Goal: Navigation & Orientation: Find specific page/section

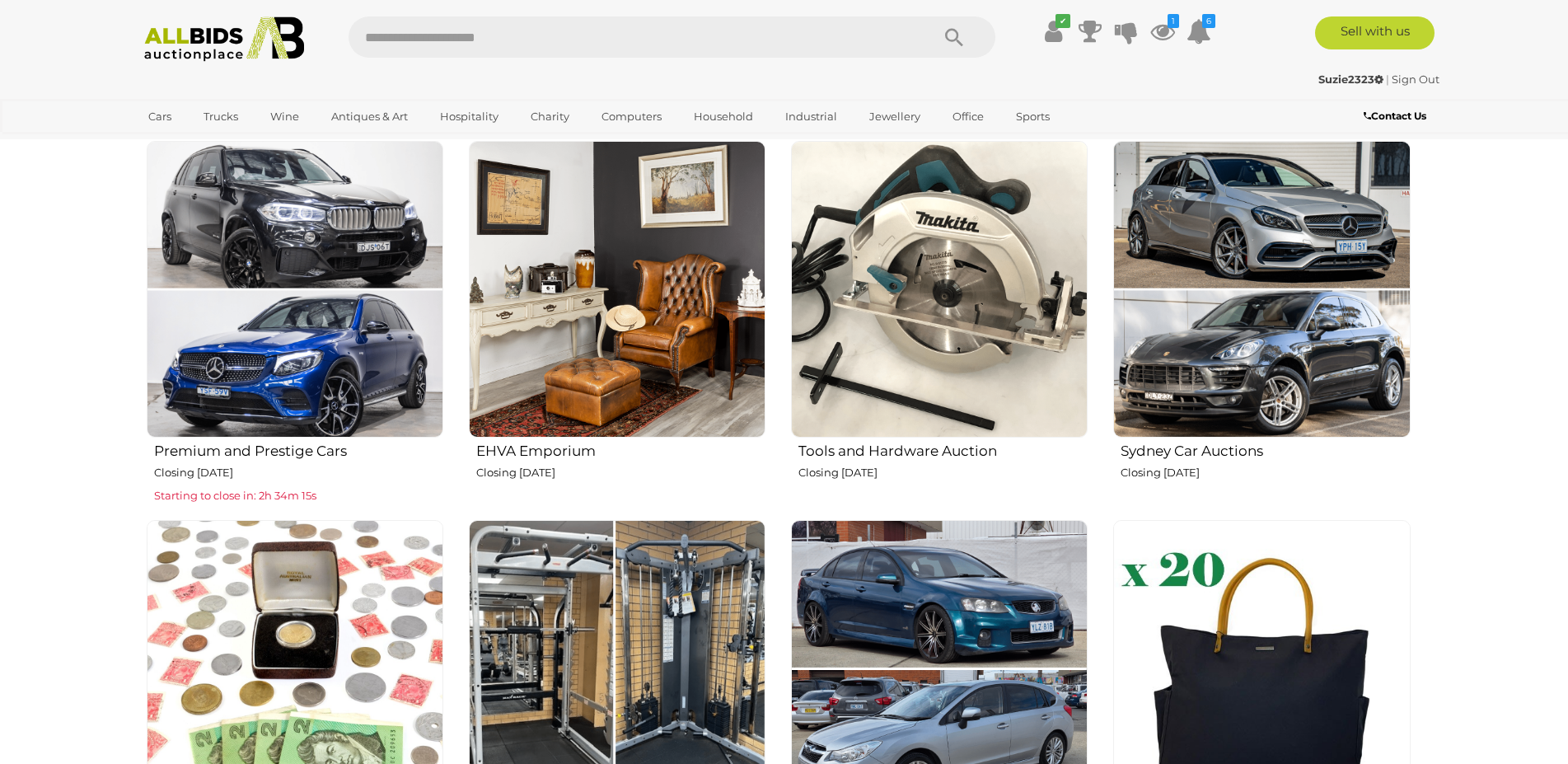
scroll to position [659, 0]
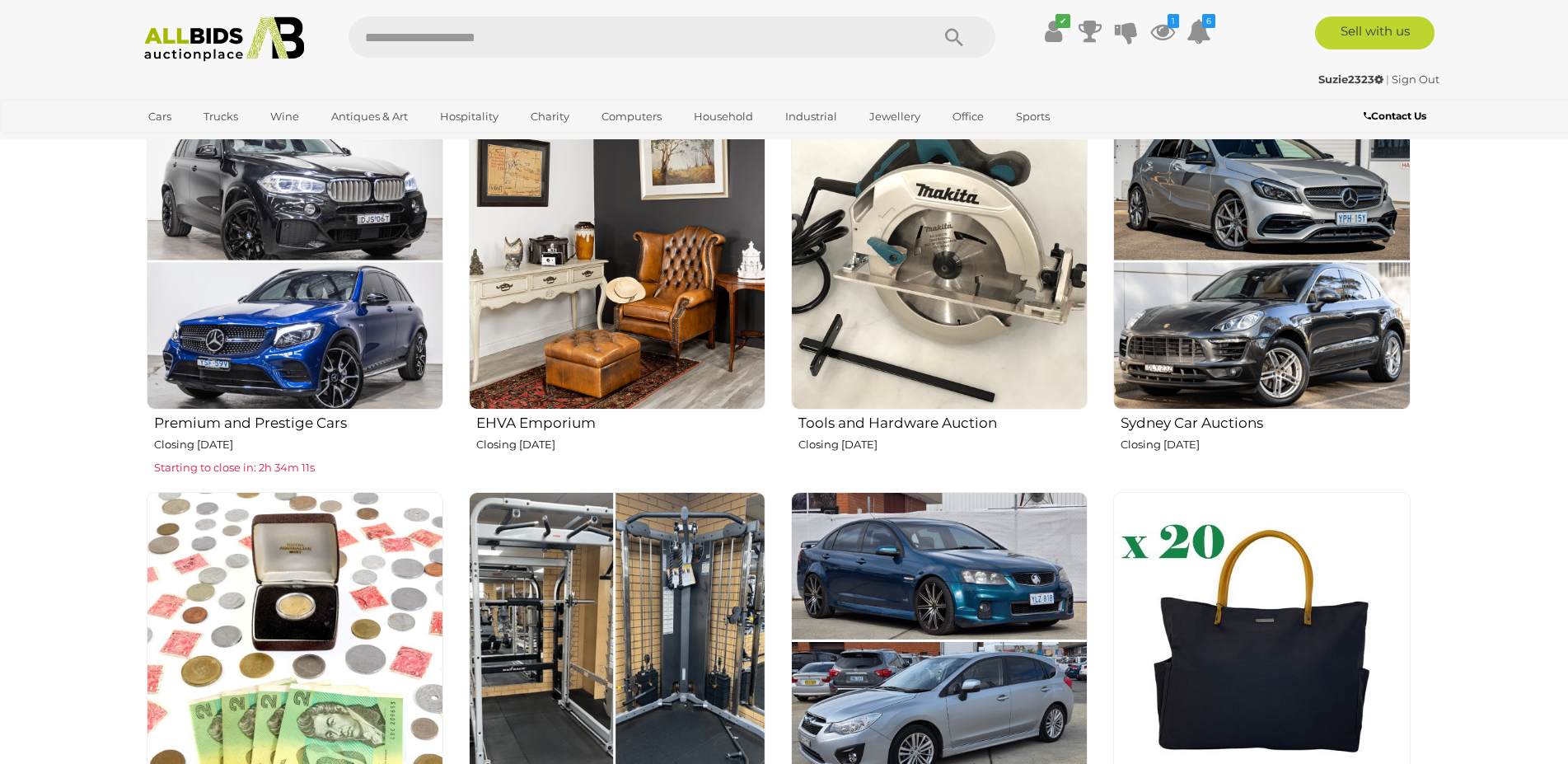
click at [602, 237] on img at bounding box center [616, 261] width 297 height 297
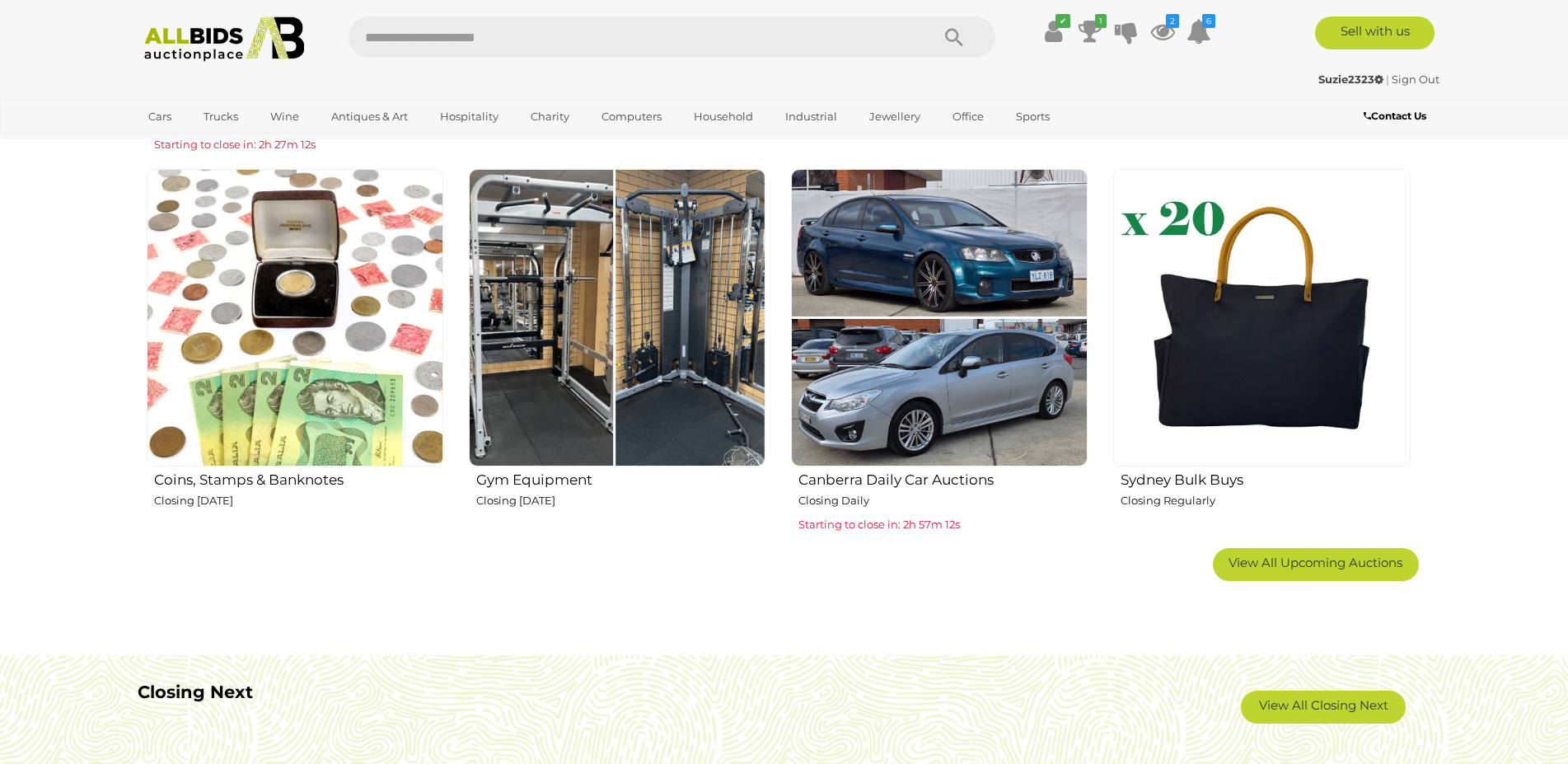
scroll to position [989, 0]
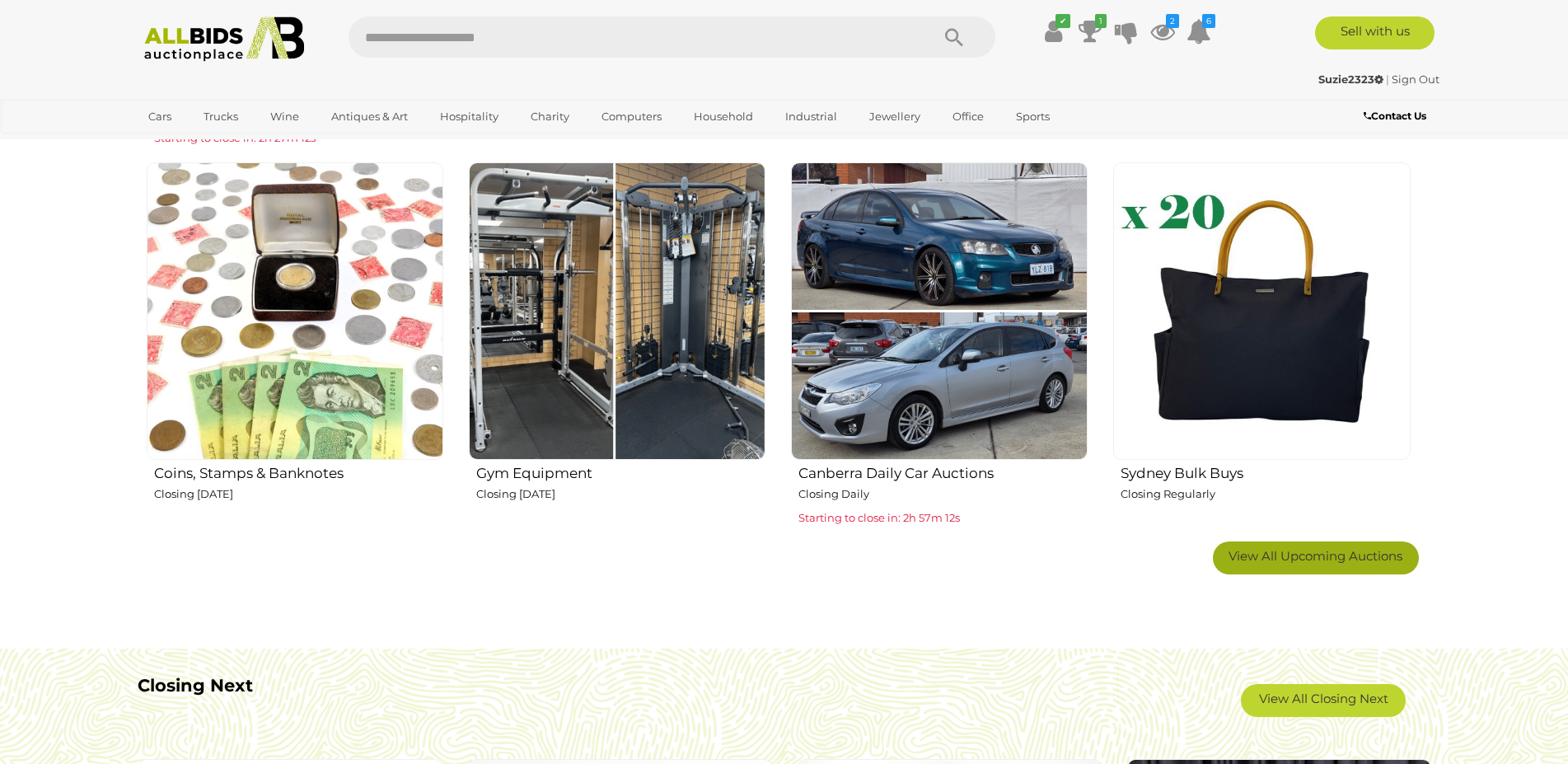
click at [1276, 550] on span "View All Upcoming Auctions" at bounding box center [1315, 555] width 173 height 16
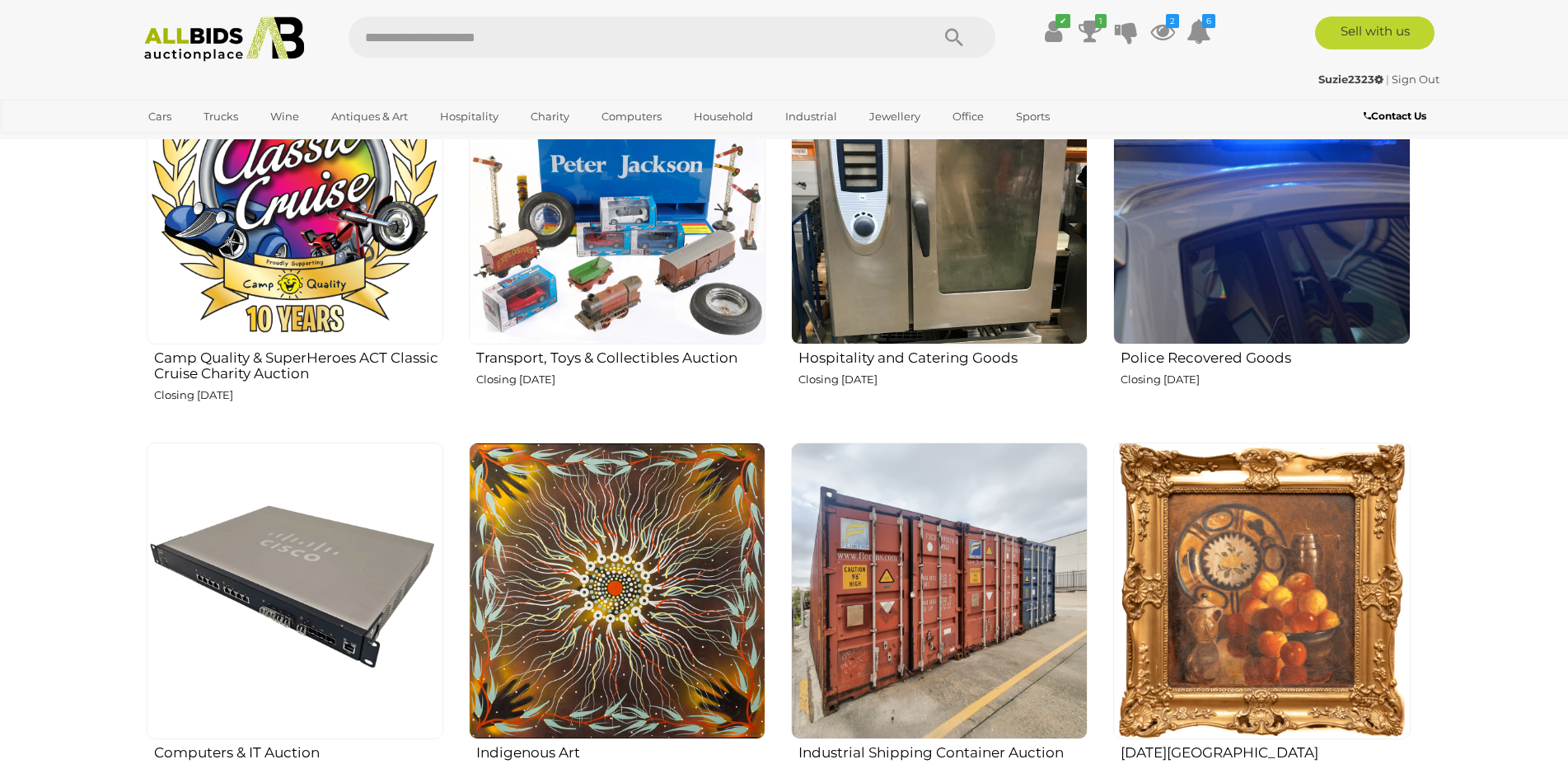
scroll to position [2142, 0]
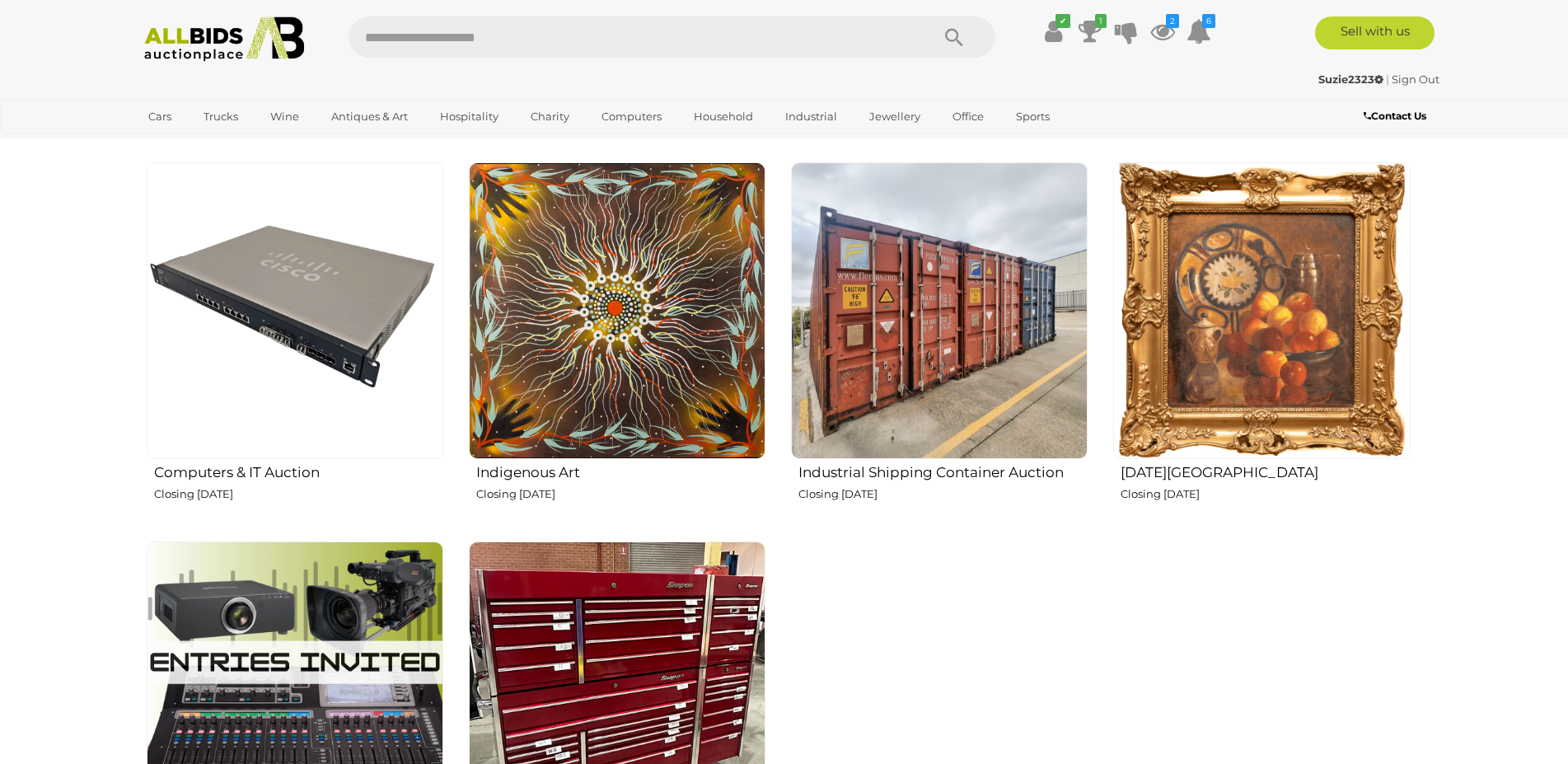
click at [1235, 253] on img at bounding box center [1261, 310] width 297 height 297
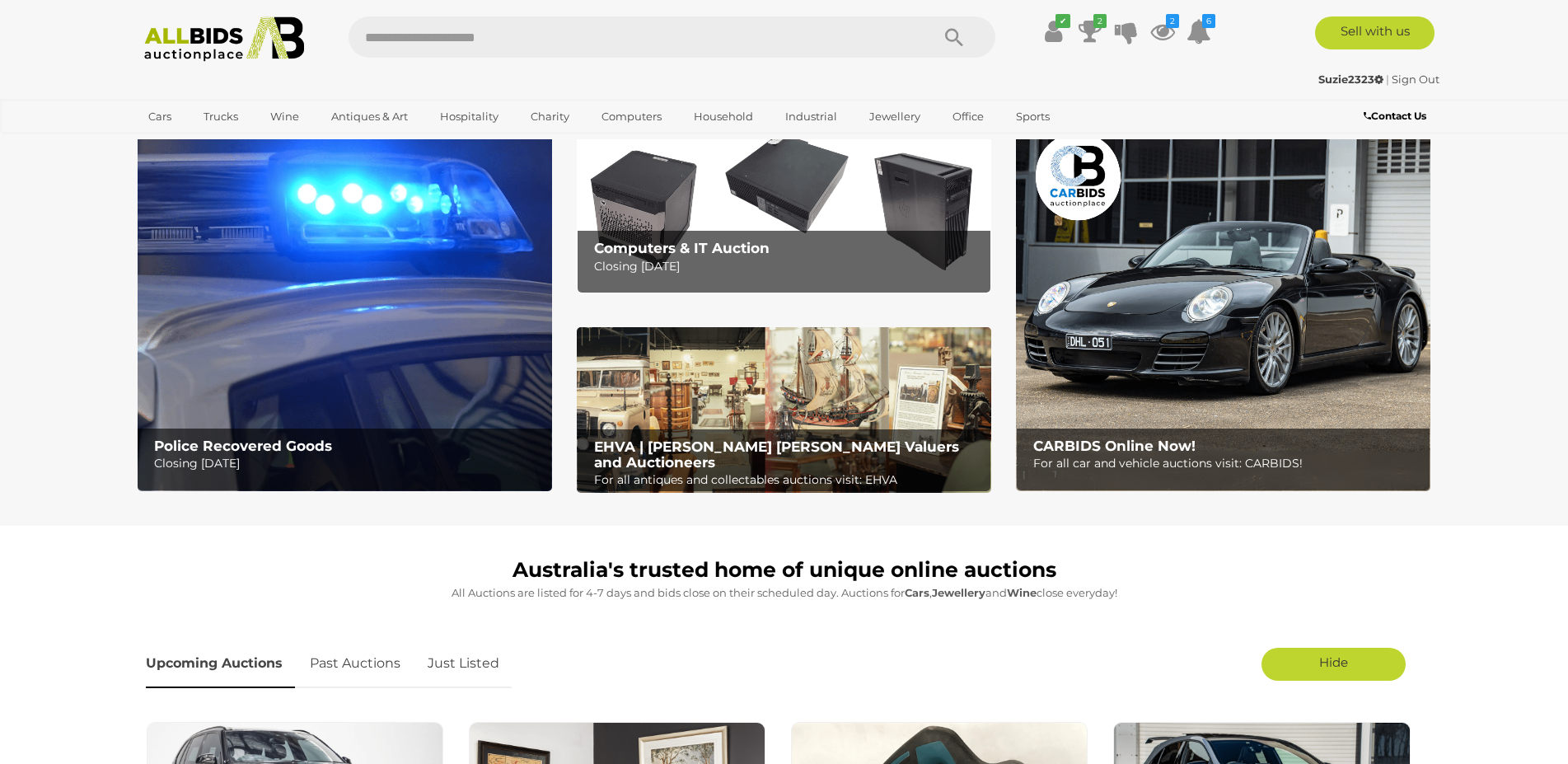
scroll to position [0, 0]
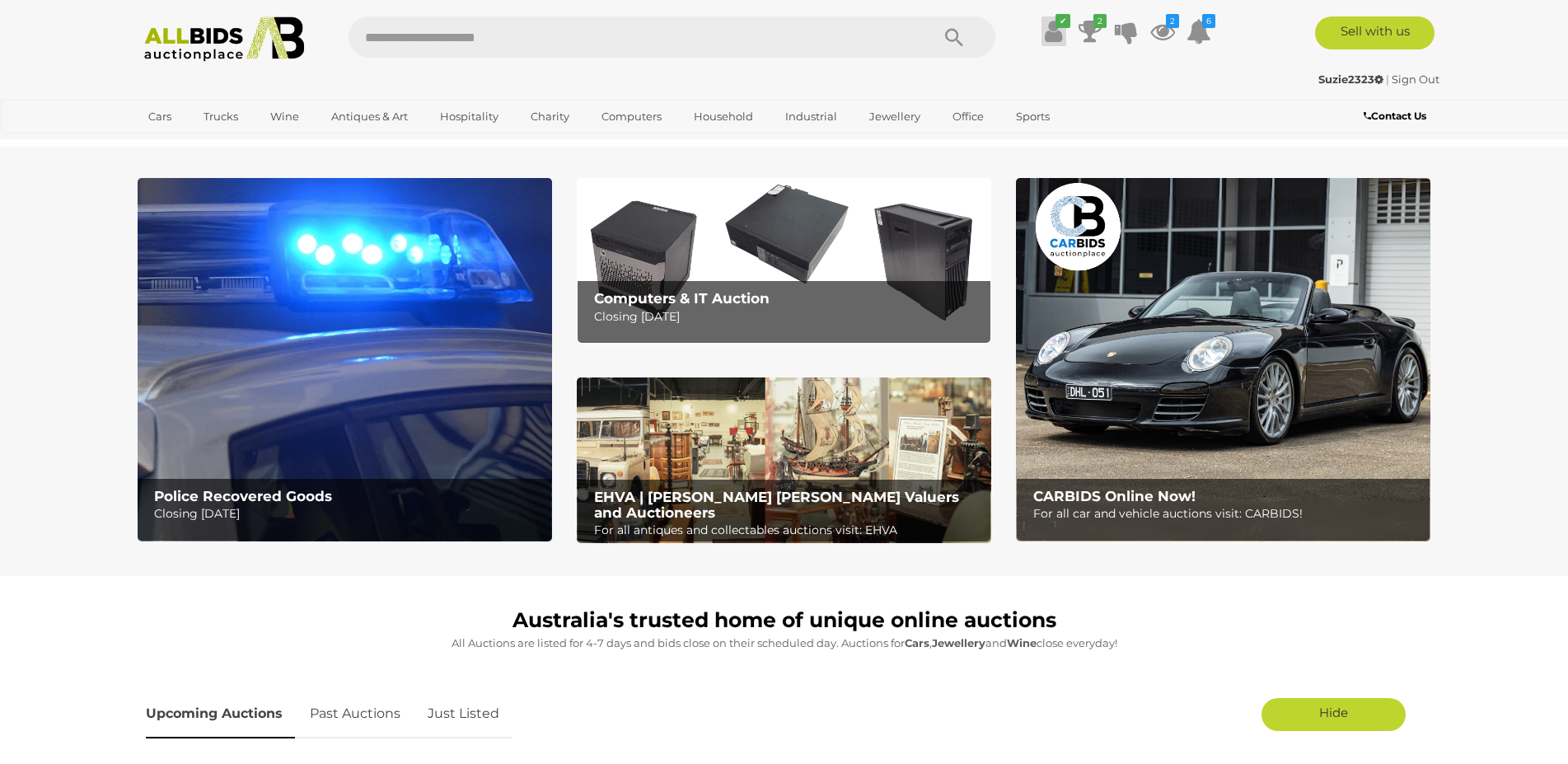
click at [1052, 30] on icon at bounding box center [1053, 31] width 17 height 30
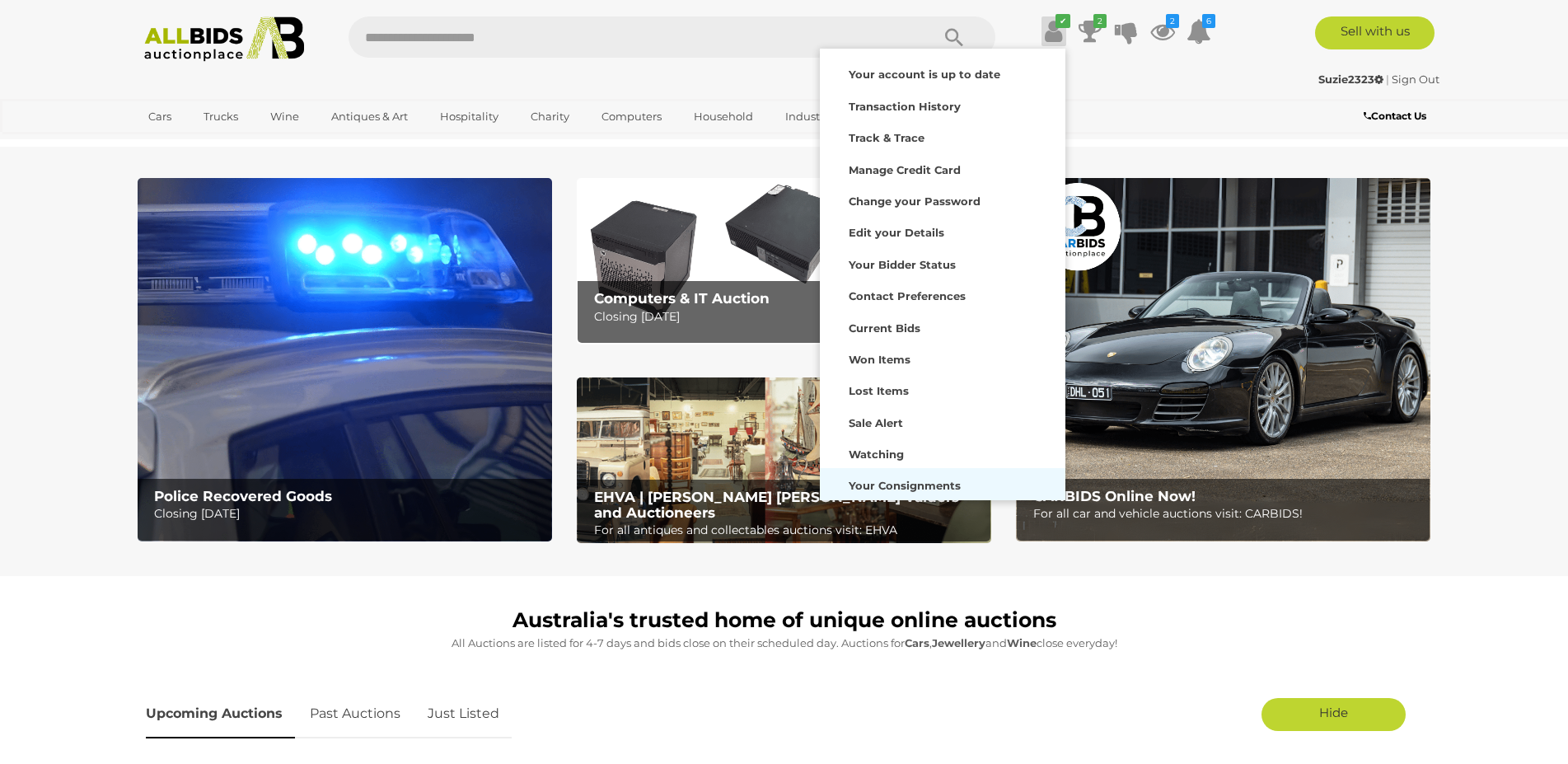
click at [905, 478] on strong "Your Consignments" at bounding box center [905, 485] width 112 height 13
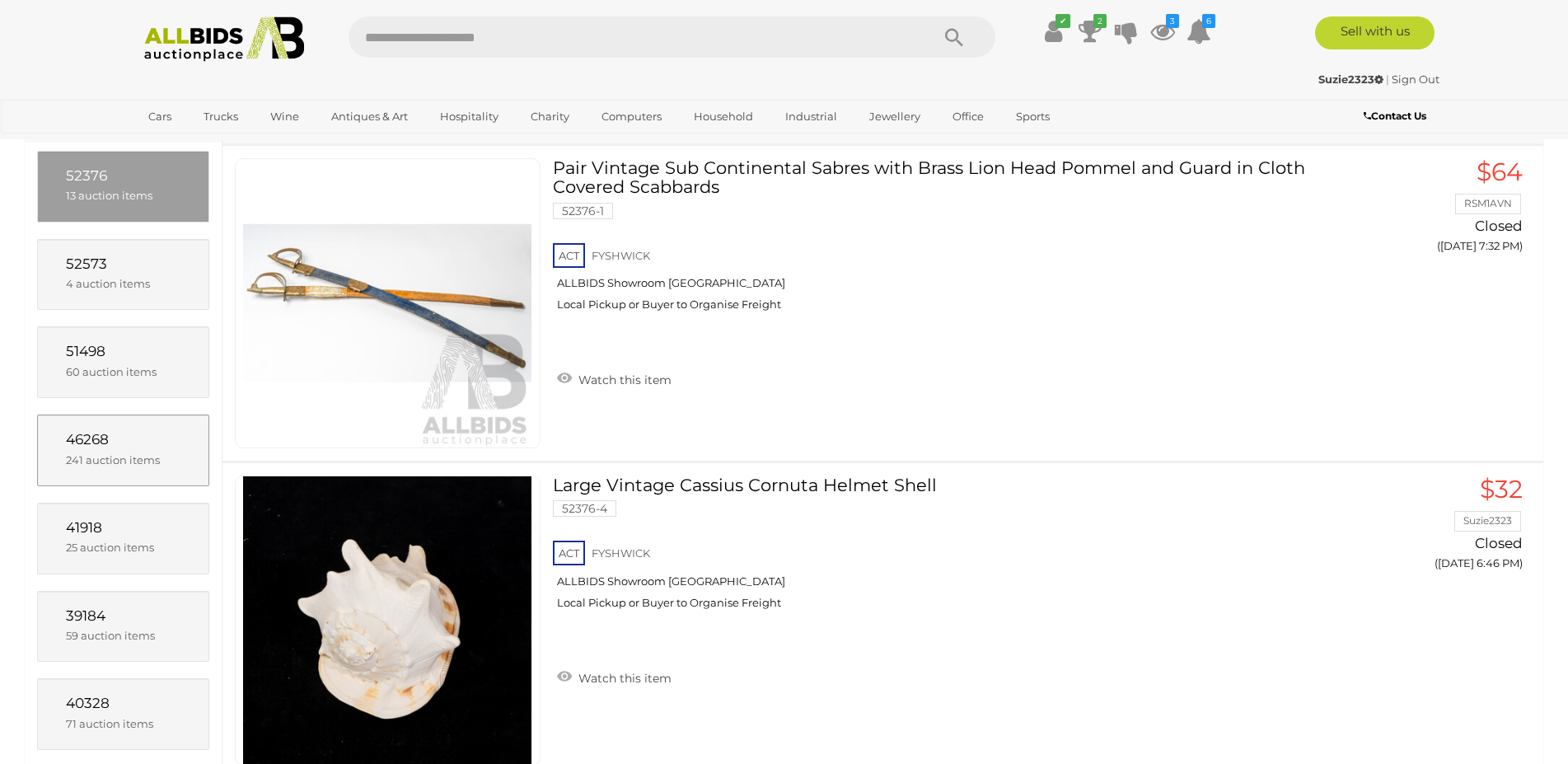
scroll to position [247, 0]
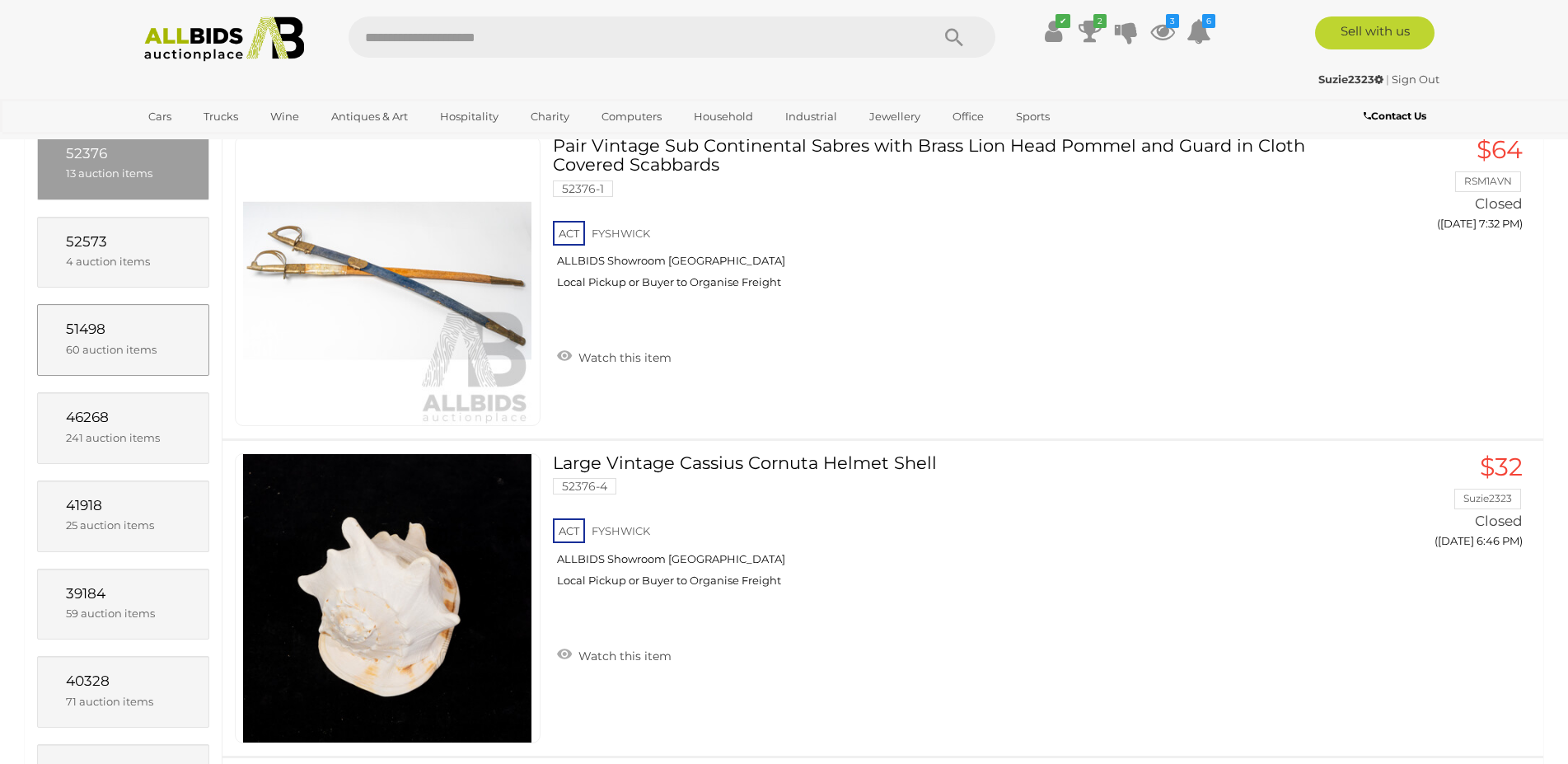
click at [102, 343] on span "60 auction items" at bounding box center [112, 349] width 91 height 13
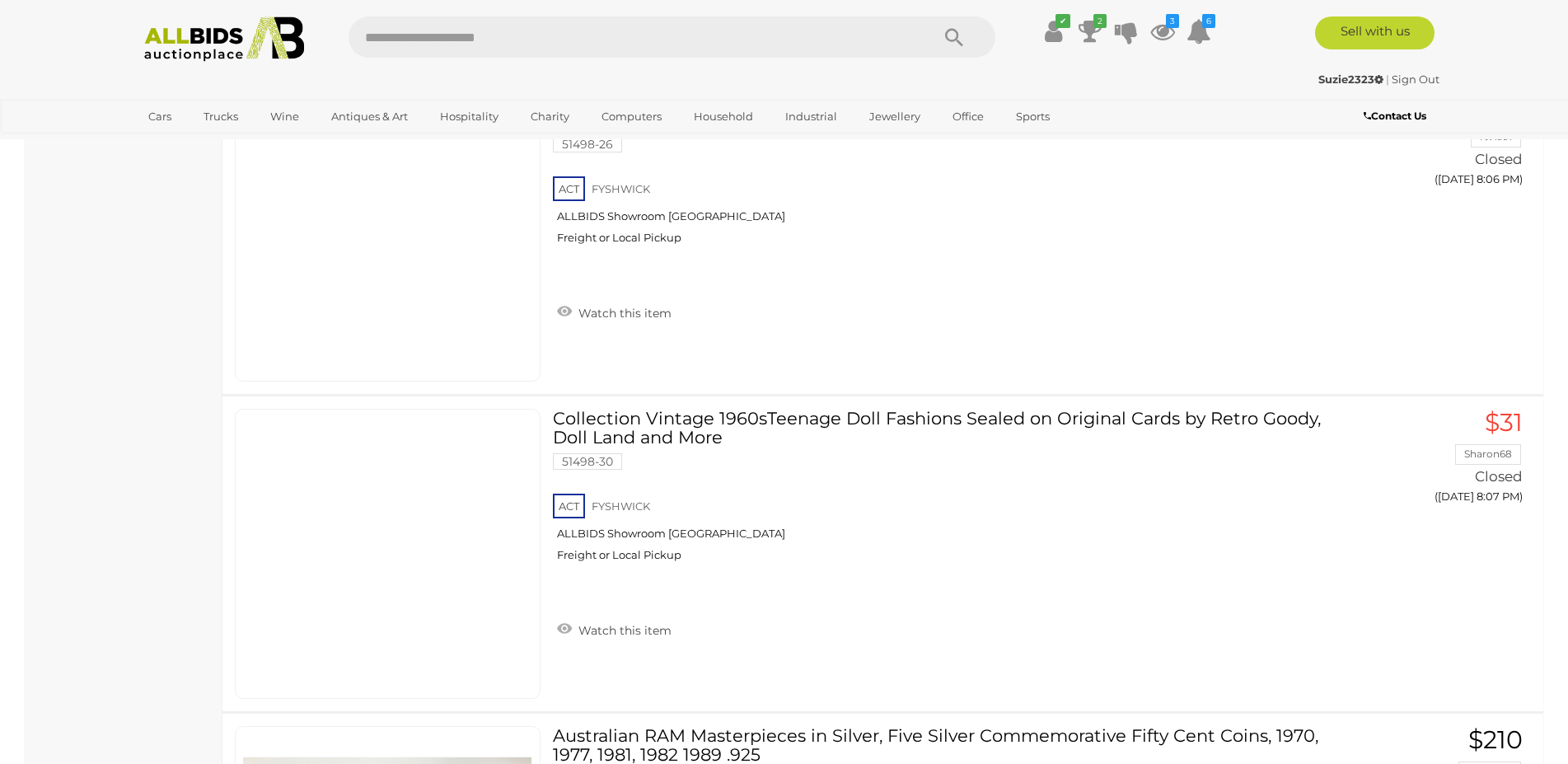
scroll to position [14785, 0]
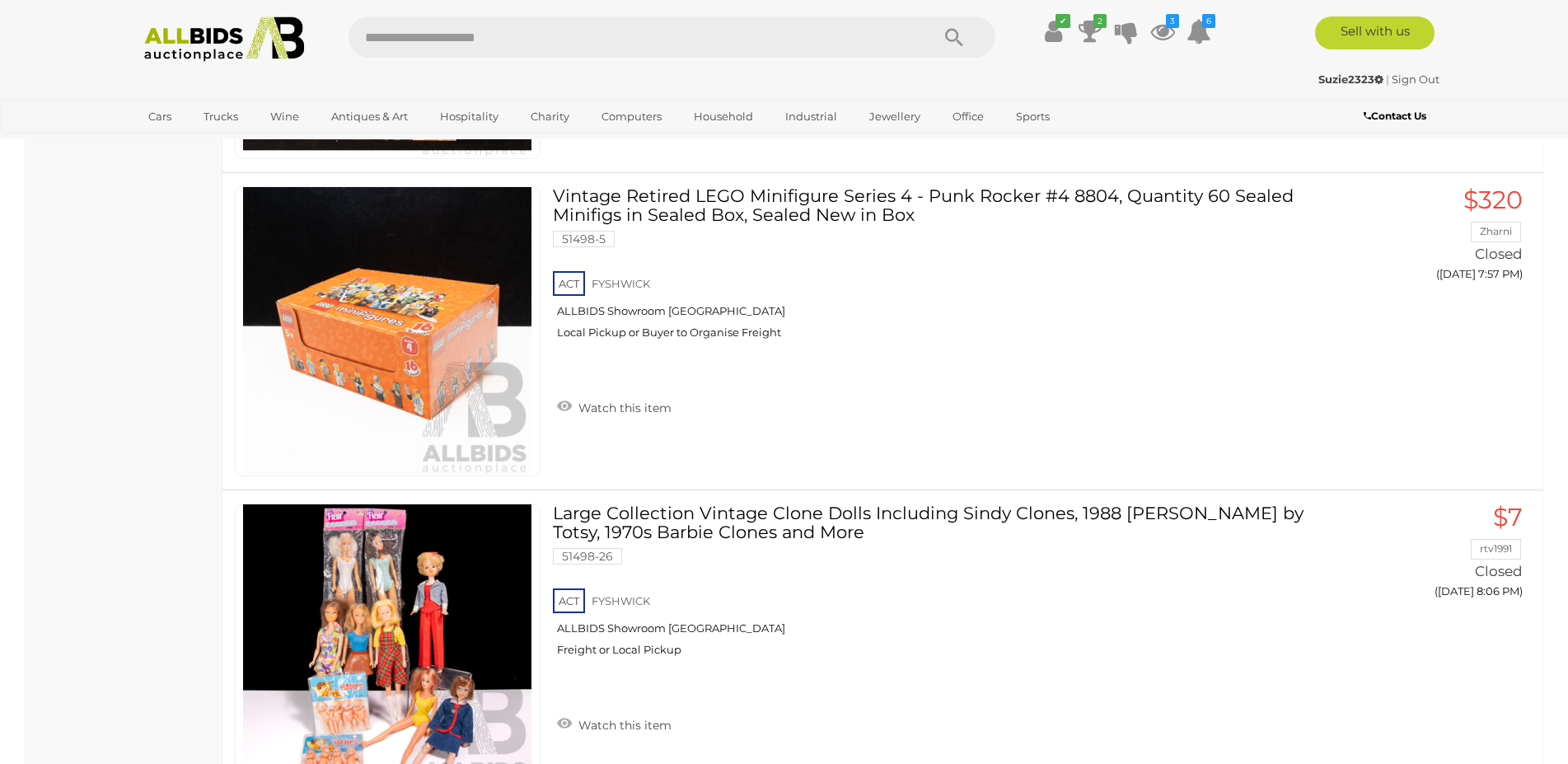
click at [270, 39] on img at bounding box center [225, 39] width 178 height 45
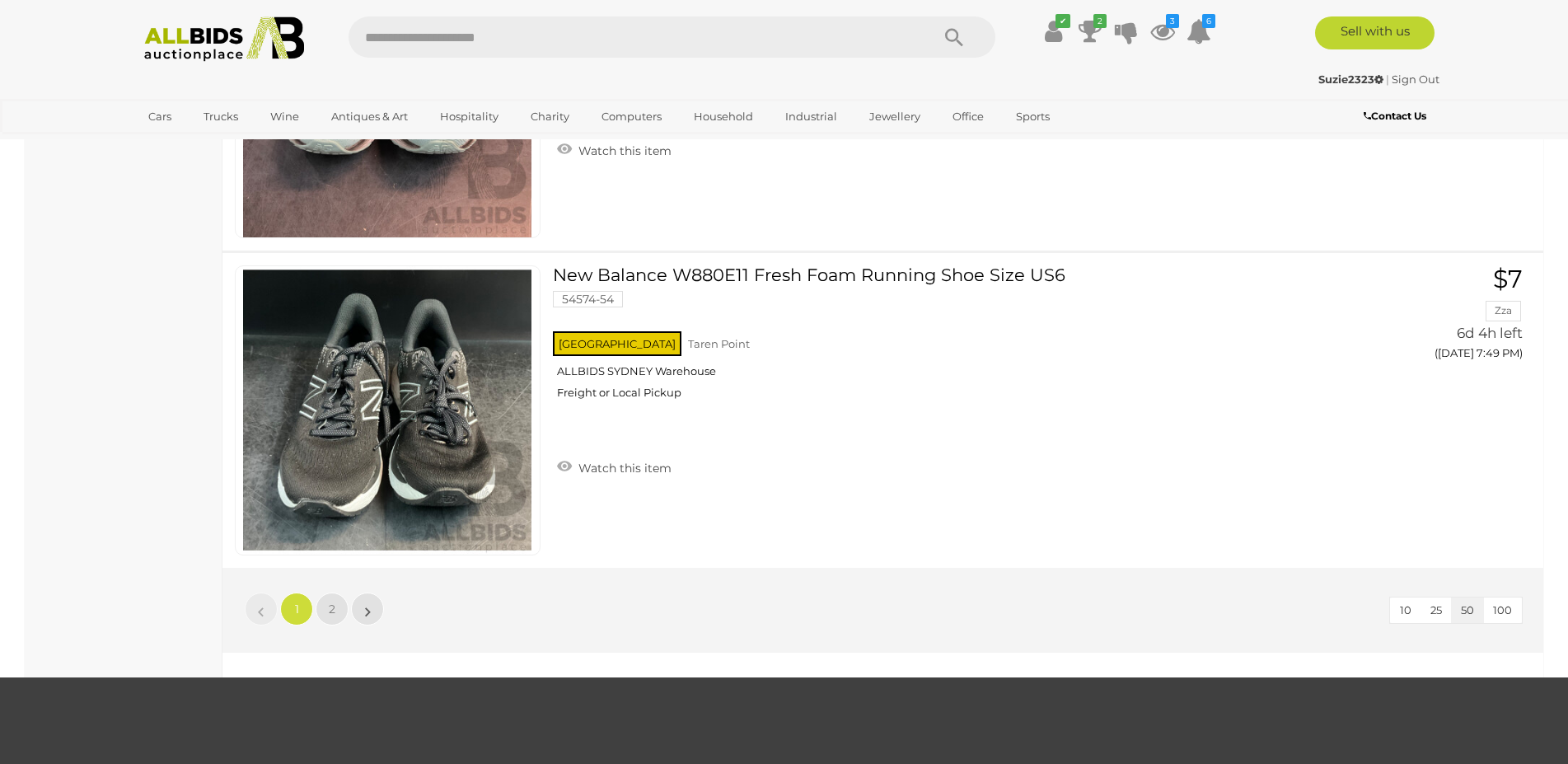
scroll to position [15980, 0]
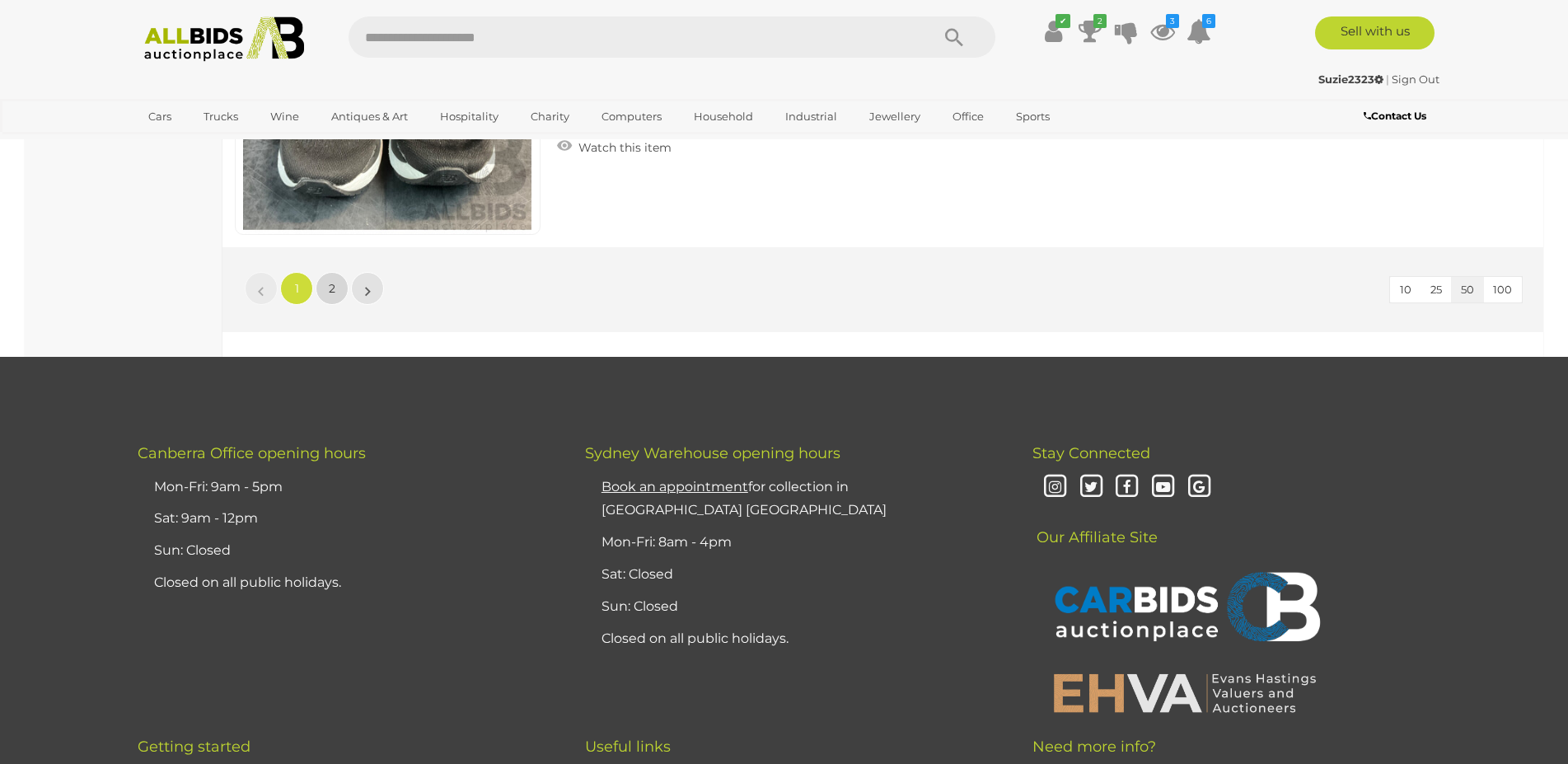
click at [339, 284] on link "2" at bounding box center [332, 288] width 33 height 33
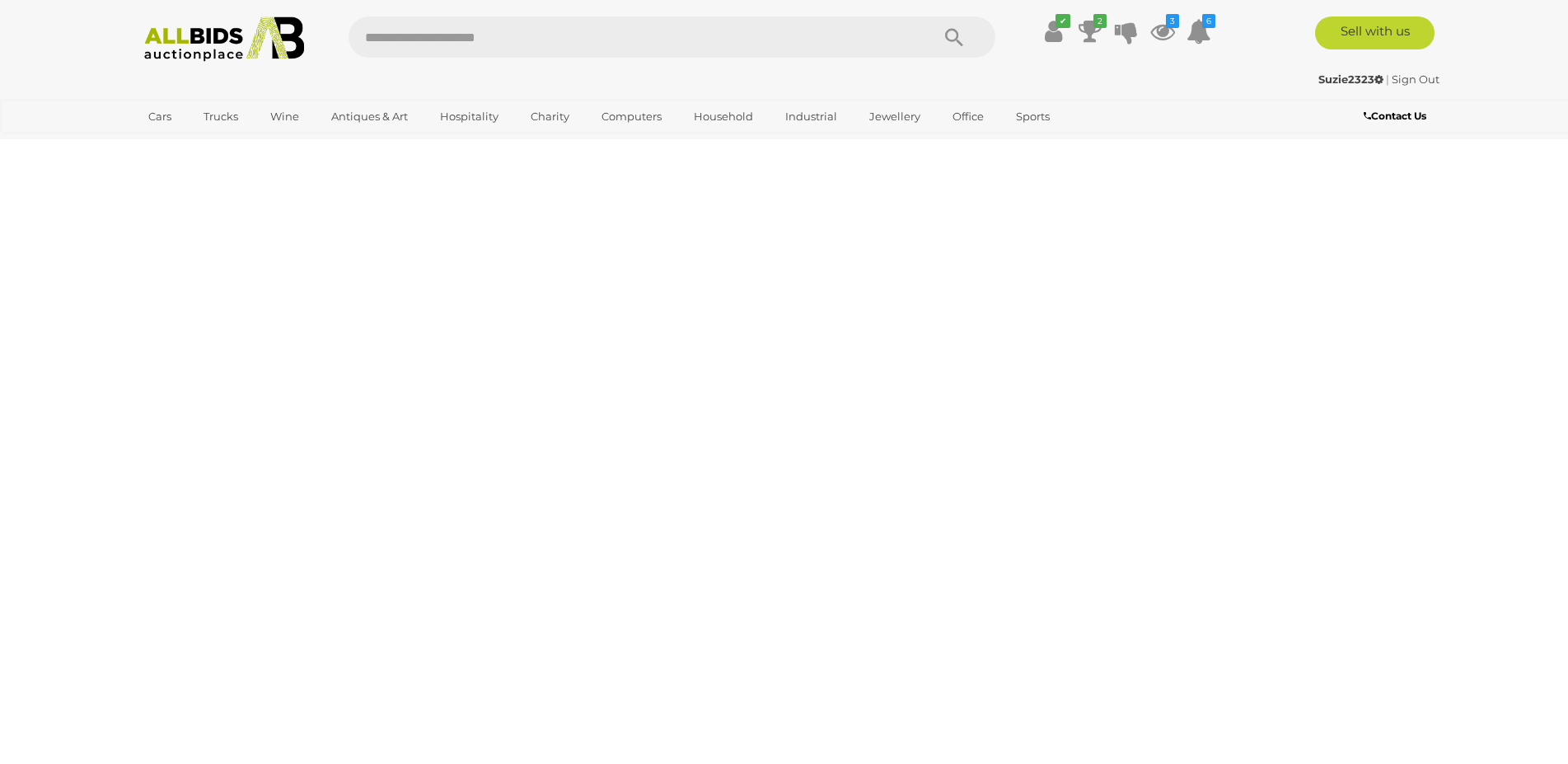
scroll to position [206, 0]
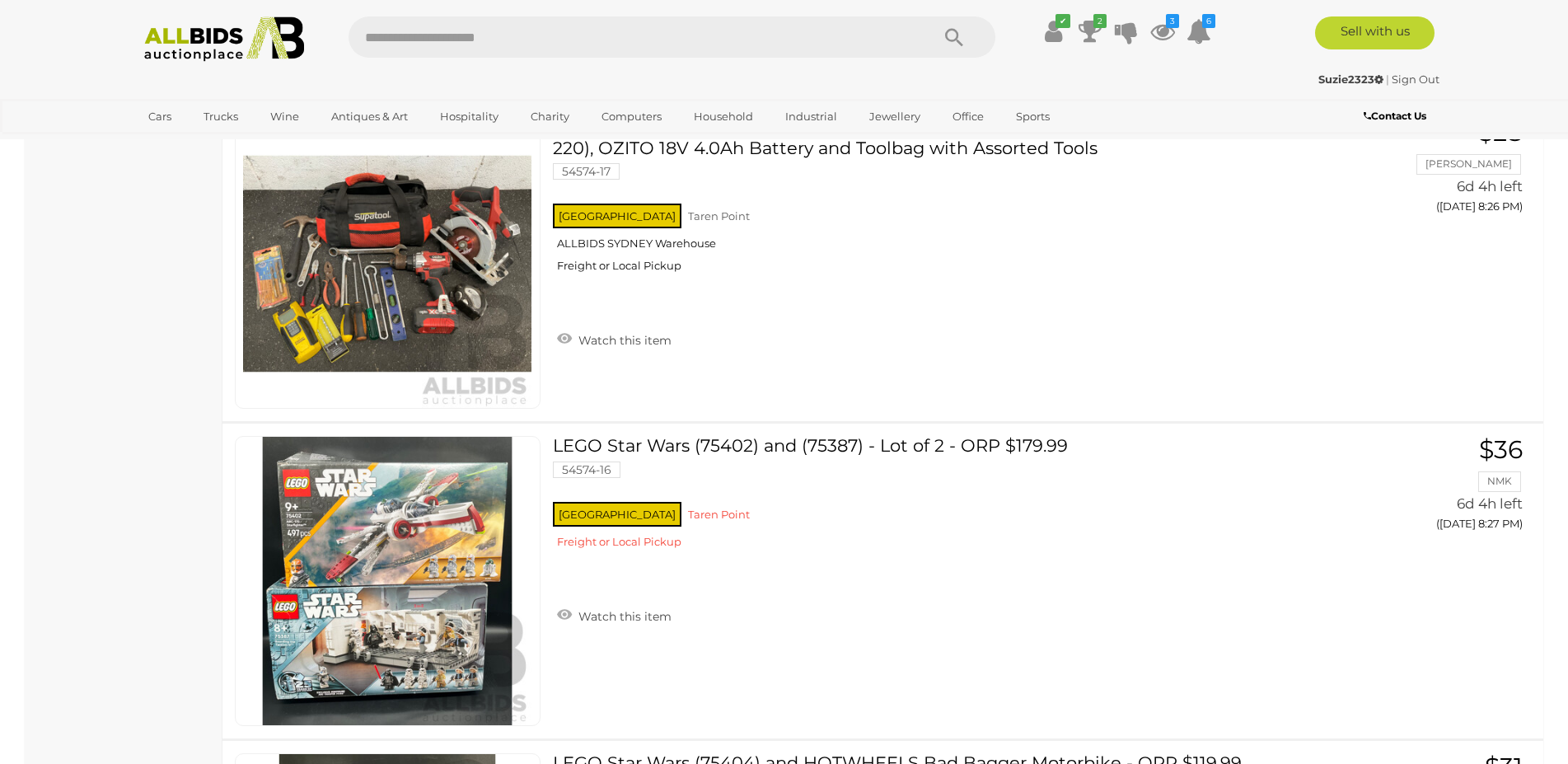
scroll to position [13385, 0]
